Goal: Information Seeking & Learning: Learn about a topic

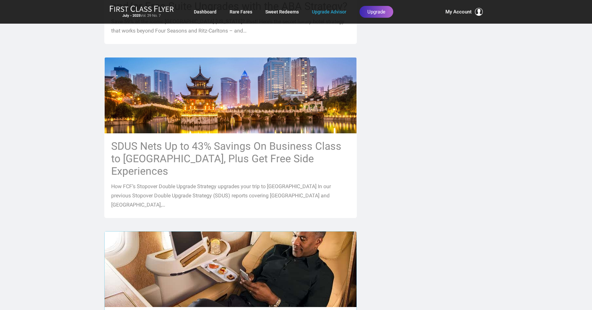
scroll to position [492, 0]
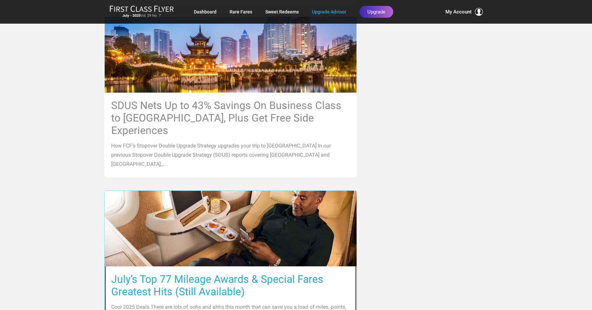
click at [220, 273] on h3 "July’s Top 77 Mileage Awards & Special Fares Greatest Hits (Still Available)" at bounding box center [230, 285] width 239 height 25
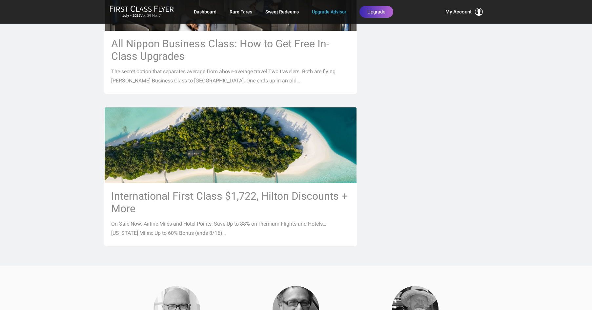
scroll to position [886, 0]
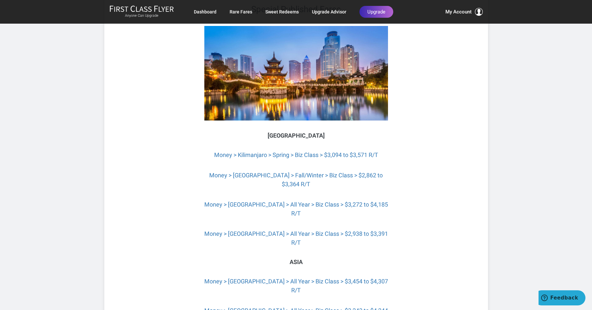
scroll to position [1181, 0]
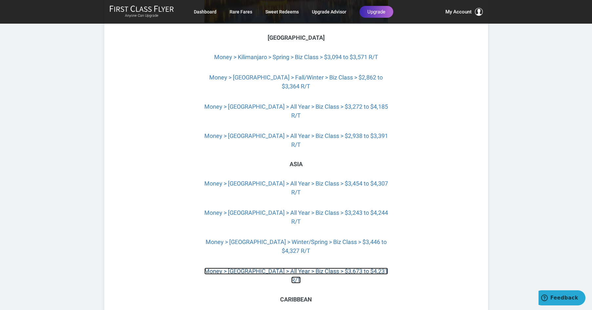
click at [323, 267] on link "Money > [GEOGRAPHIC_DATA] > All Year > Biz Class > $3,673 to $4,231 R/T" at bounding box center [296, 275] width 184 height 16
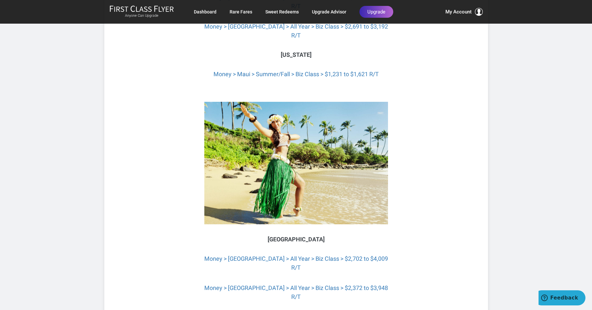
scroll to position [2362, 0]
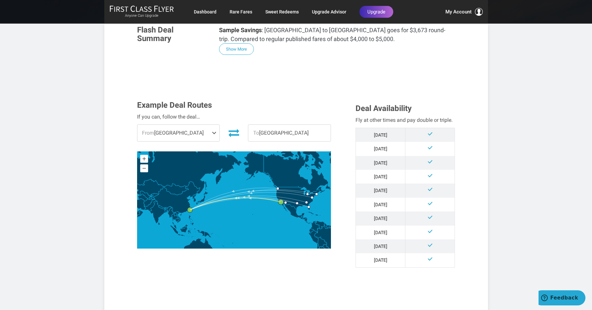
scroll to position [131, 0]
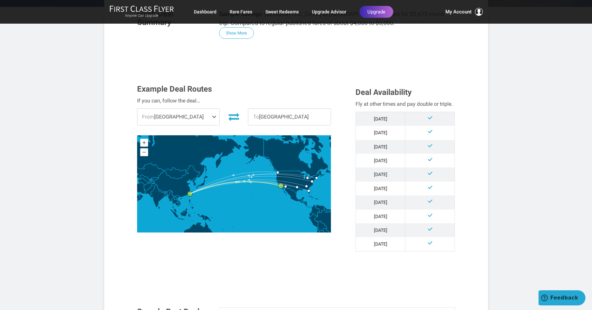
click at [215, 116] on span at bounding box center [216, 117] width 8 height 16
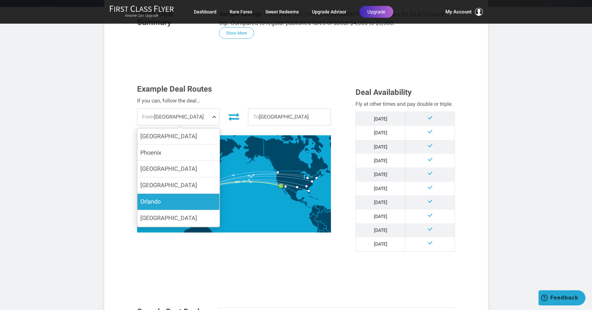
click at [148, 202] on span "Orlando" at bounding box center [150, 201] width 20 height 7
click at [0, 0] on input "Orlando" at bounding box center [0, 0] width 0 height 0
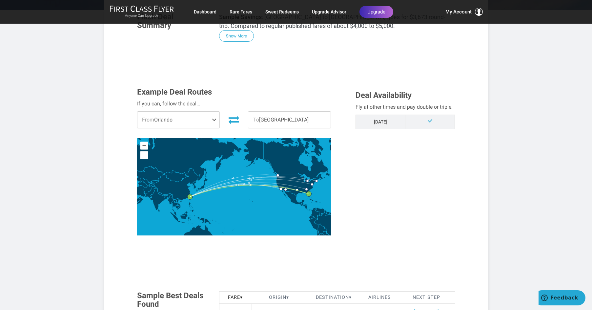
scroll to position [66, 0]
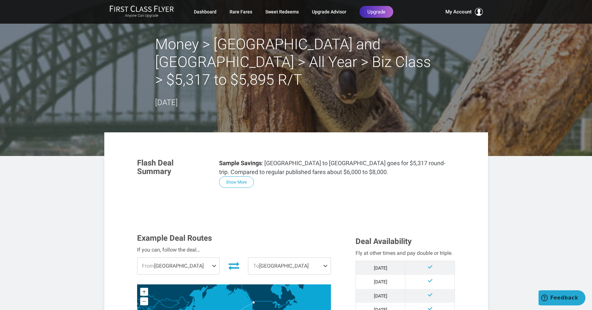
click at [212, 258] on span at bounding box center [216, 266] width 8 height 16
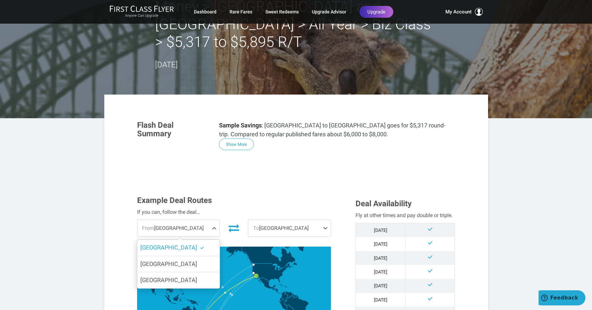
scroll to position [131, 0]
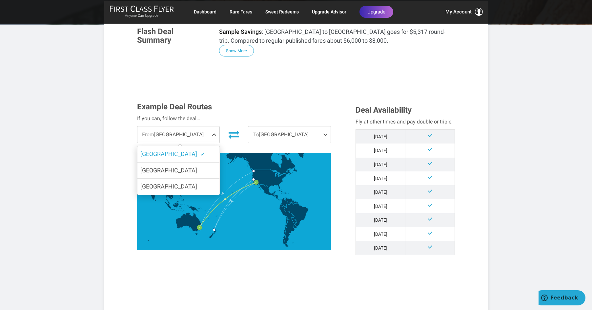
click at [165, 150] on span "[GEOGRAPHIC_DATA]" at bounding box center [168, 153] width 57 height 7
click at [0, 0] on input "[GEOGRAPHIC_DATA]" at bounding box center [0, 0] width 0 height 0
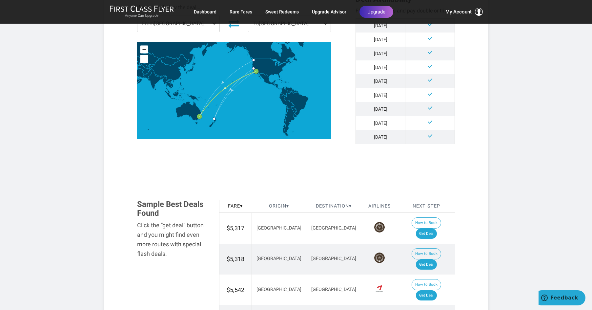
scroll to position [361, 0]
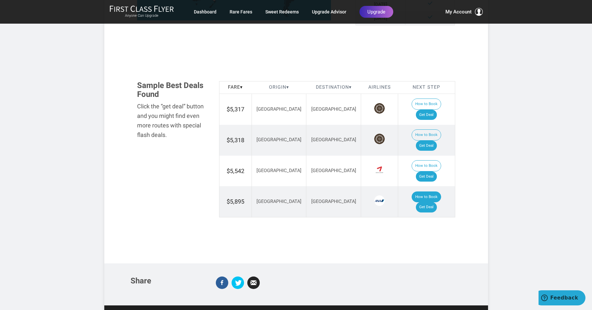
click at [412, 191] on button "How to Book" at bounding box center [427, 196] width 30 height 11
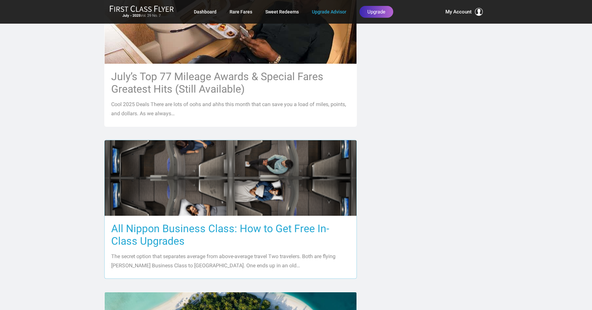
scroll to position [755, 0]
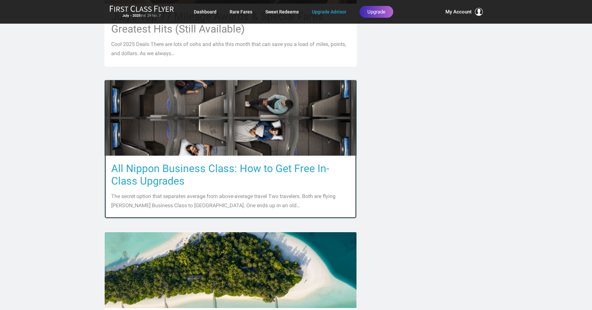
click at [208, 162] on h3 "All Nippon Business Class: How to Get Free In-Class Upgrades" at bounding box center [230, 174] width 239 height 25
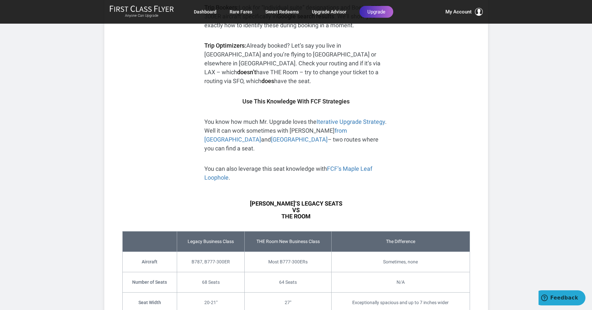
scroll to position [919, 0]
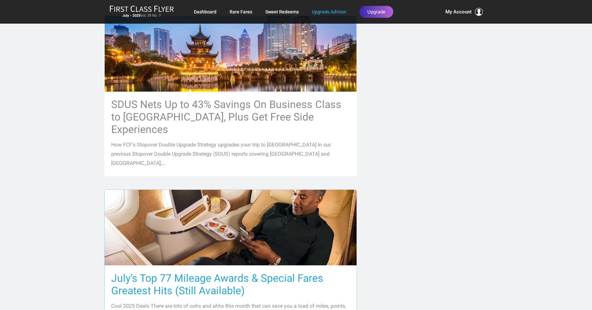
scroll to position [492, 0]
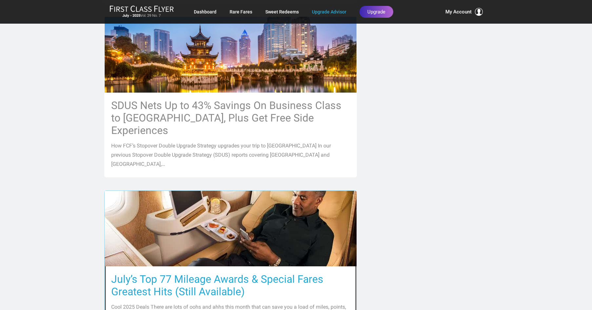
click at [179, 273] on h3 "July’s Top 77 Mileage Awards & Special Fares Greatest Hits (Still Available)" at bounding box center [230, 285] width 239 height 25
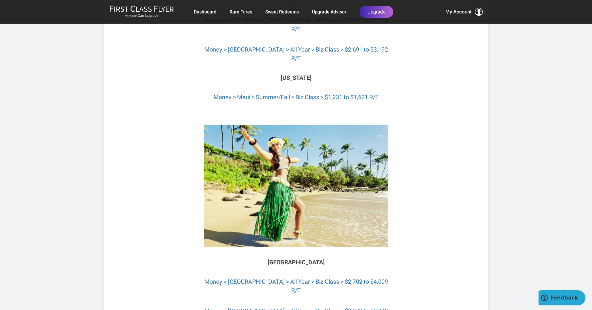
scroll to position [2395, 0]
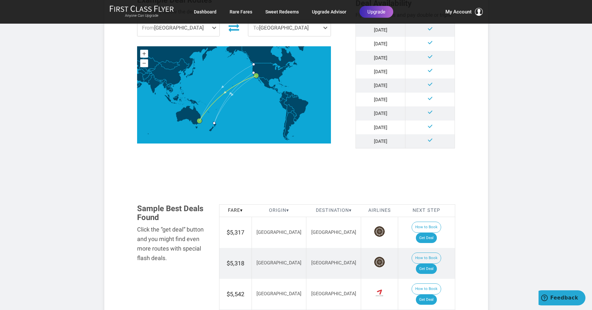
scroll to position [262, 0]
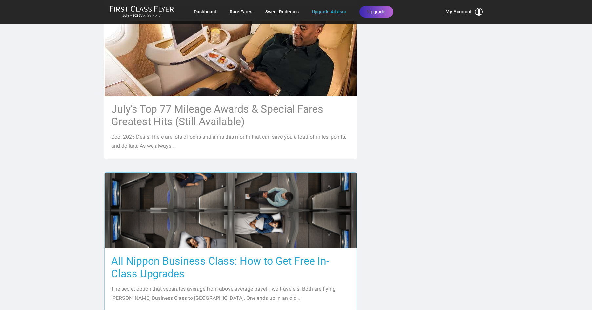
scroll to position [722, 0]
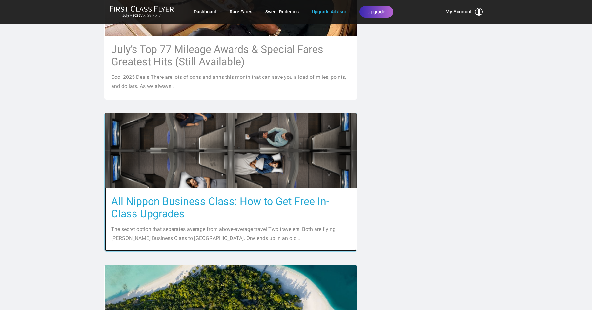
click at [177, 195] on h3 "All Nippon Business Class: How to Get Free In-Class Upgrades" at bounding box center [230, 207] width 239 height 25
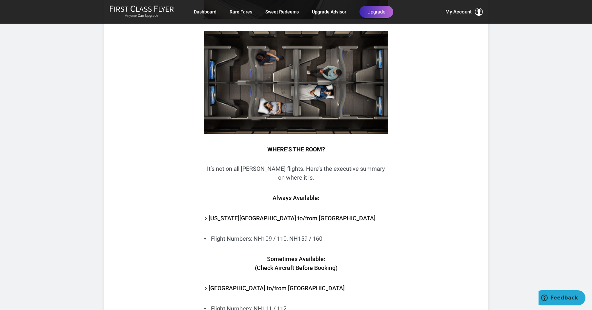
scroll to position [1509, 0]
